Goal: Transaction & Acquisition: Purchase product/service

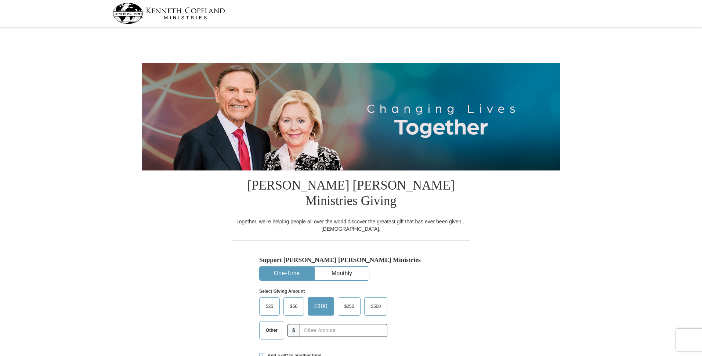
select select "VA"
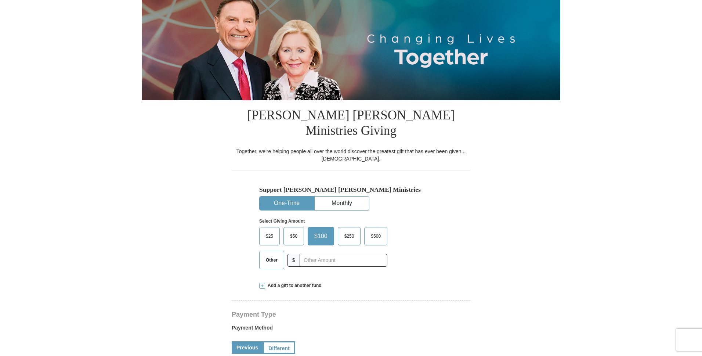
scroll to position [73, 0]
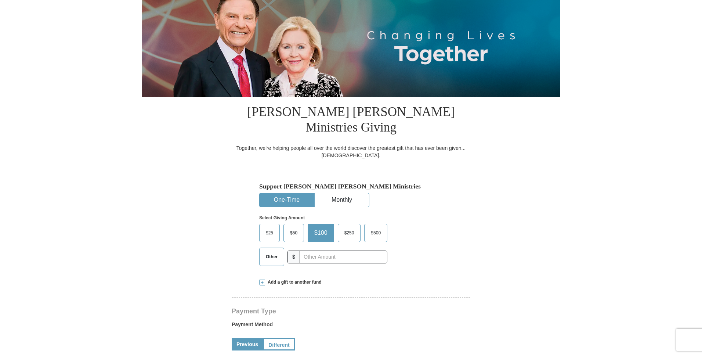
click at [269, 251] on span "Other" at bounding box center [271, 256] width 19 height 11
click at [0, 0] on input "Other" at bounding box center [0, 0] width 0 height 0
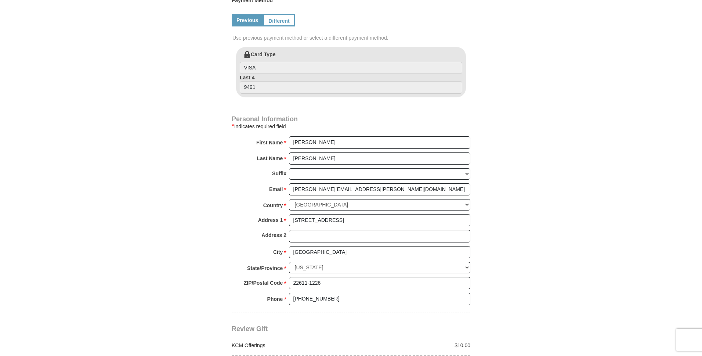
scroll to position [441, 0]
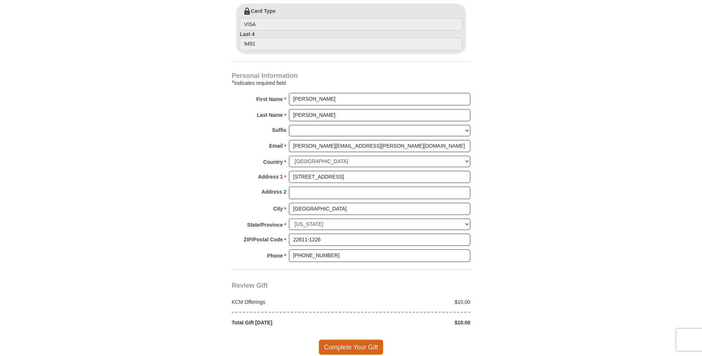
type input "10.00"
click at [329, 339] on span "Complete Your Gift" at bounding box center [351, 346] width 65 height 15
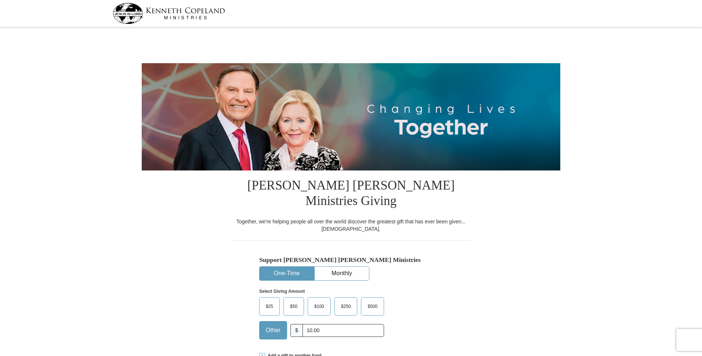
select select "VA"
